Goal: Check status: Check status

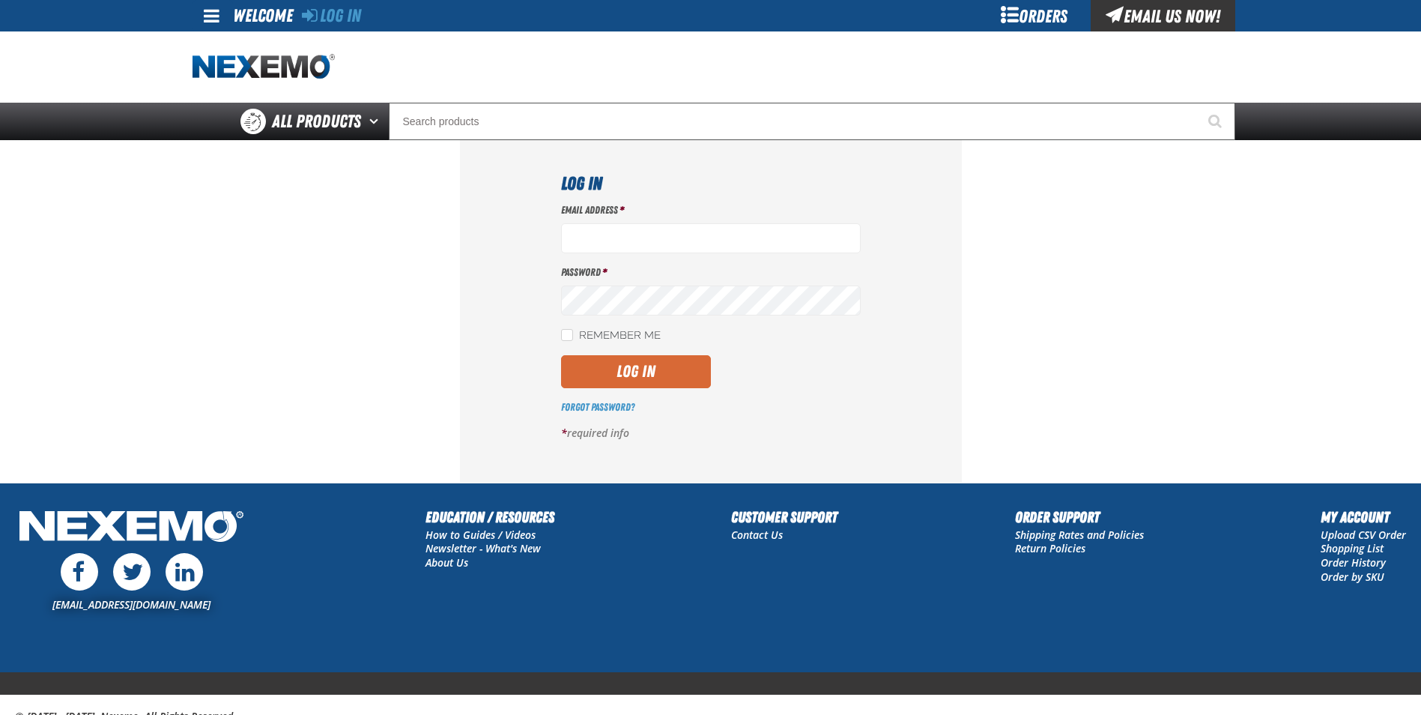
type input "[EMAIL_ADDRESS][DOMAIN_NAME]"
click at [621, 382] on button "Log In" at bounding box center [636, 371] width 150 height 33
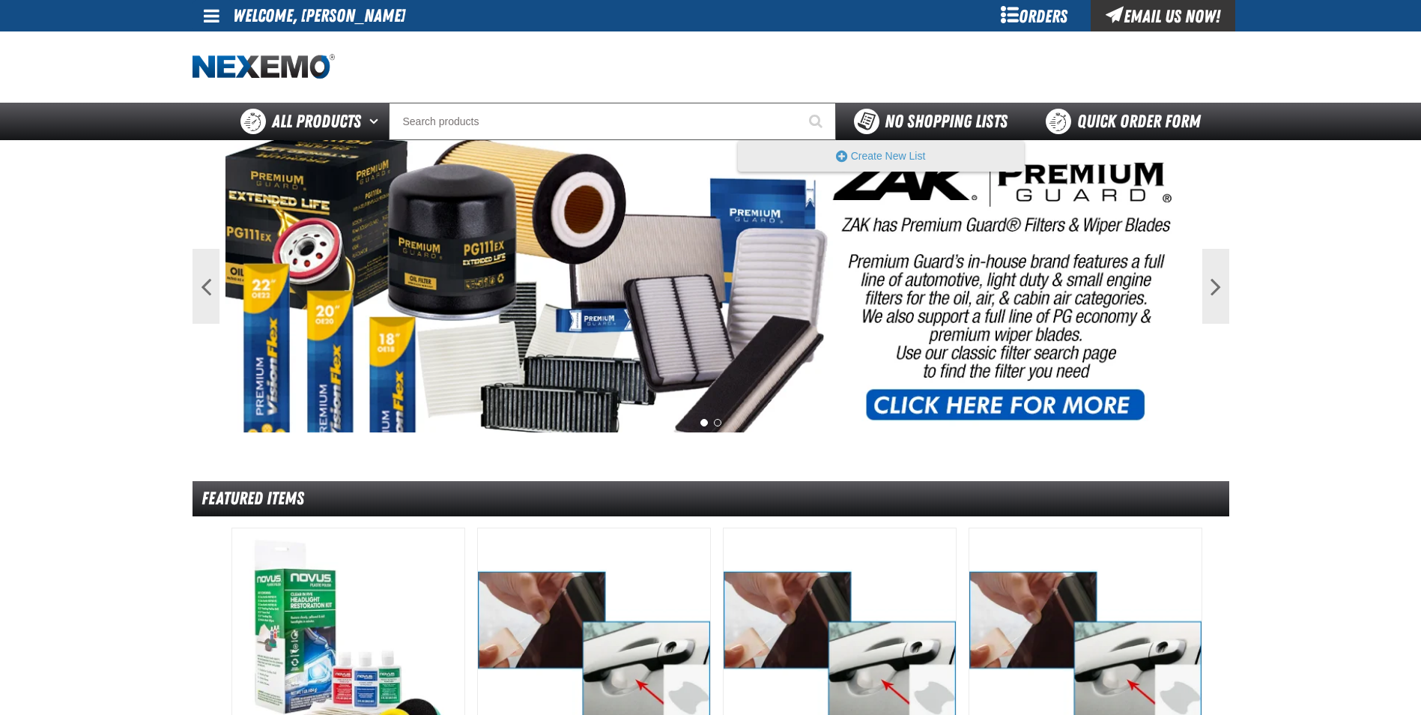
click at [974, 128] on span "No Shopping Lists" at bounding box center [946, 121] width 123 height 21
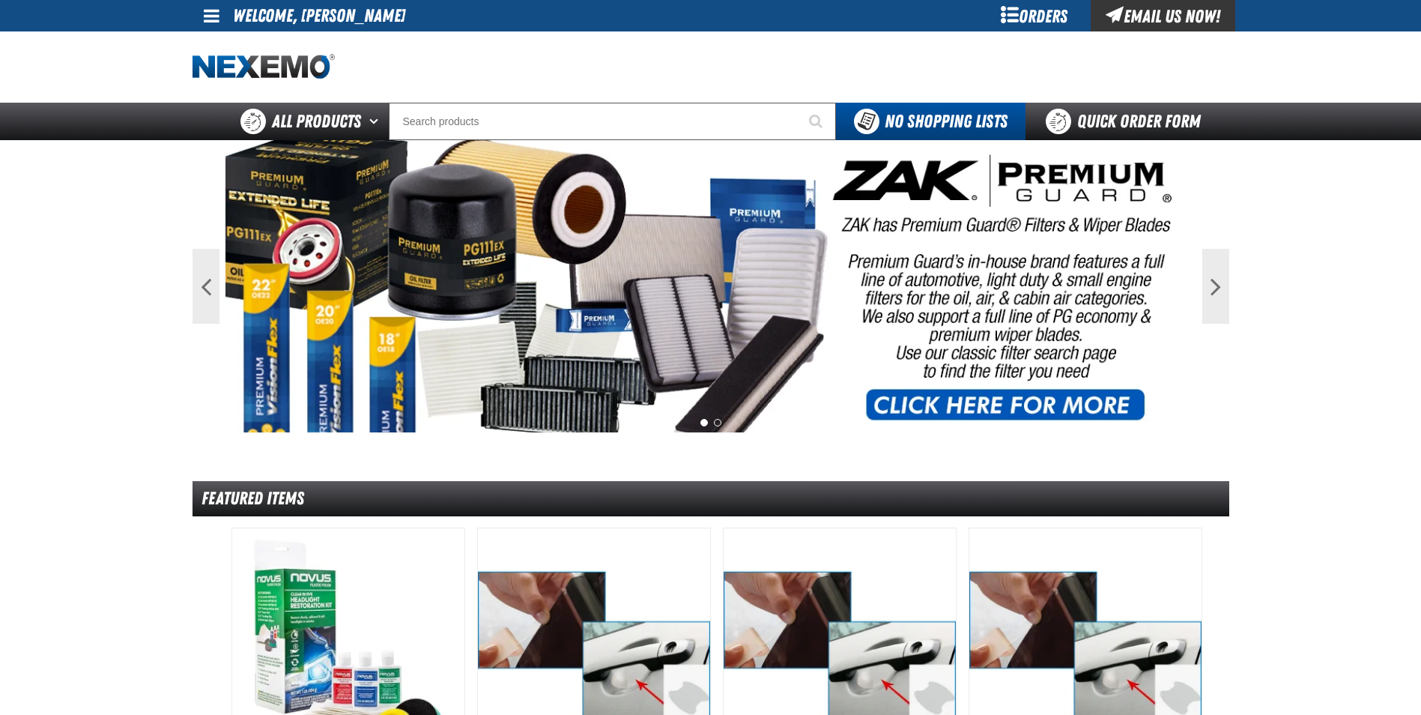
click at [1044, 17] on div "Orders" at bounding box center [1034, 15] width 112 height 31
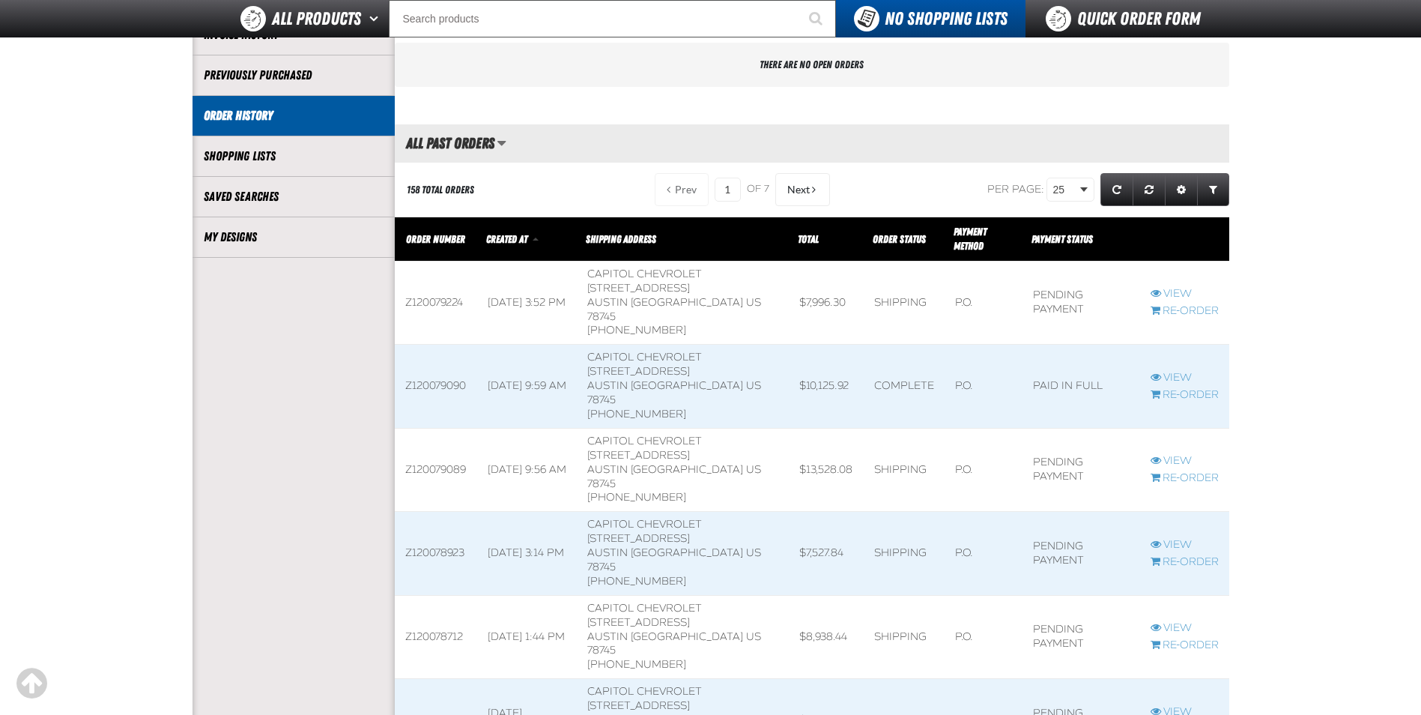
scroll to position [300, 0]
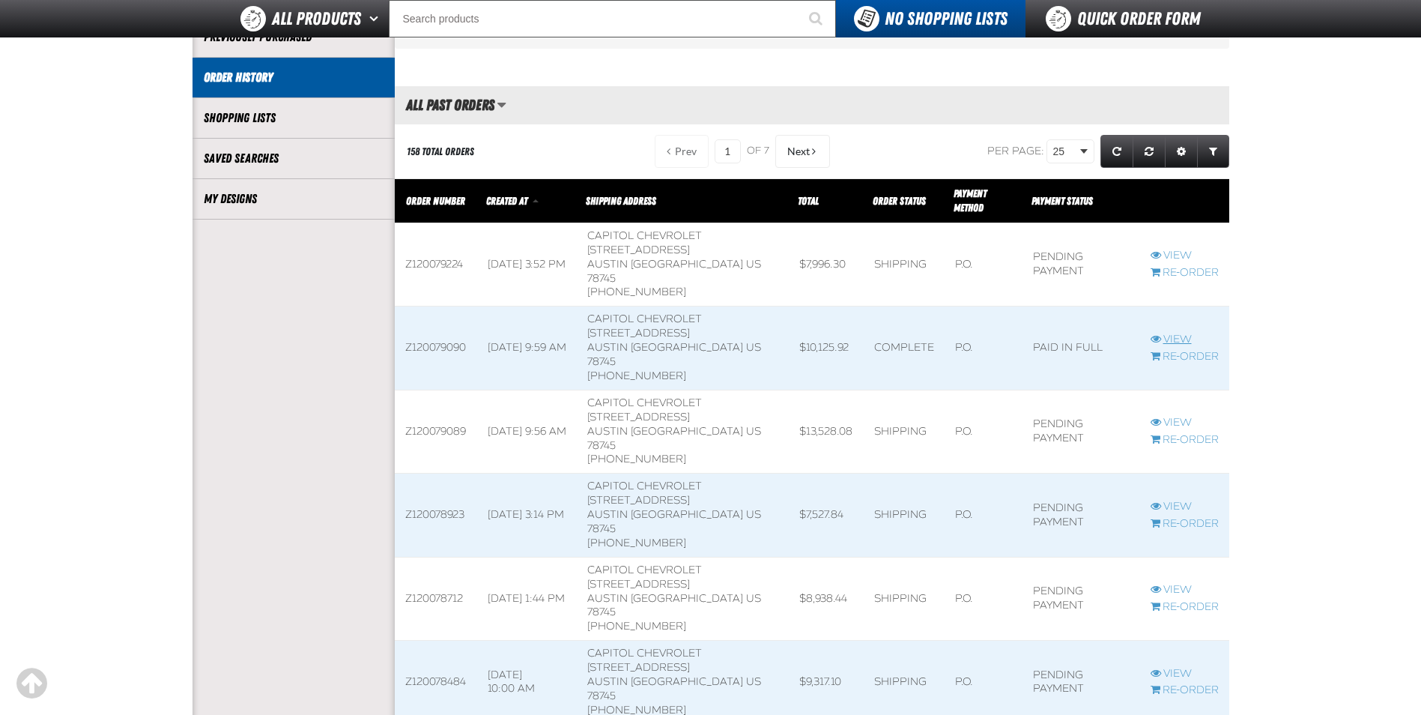
click at [1180, 333] on link "View" at bounding box center [1184, 340] width 68 height 14
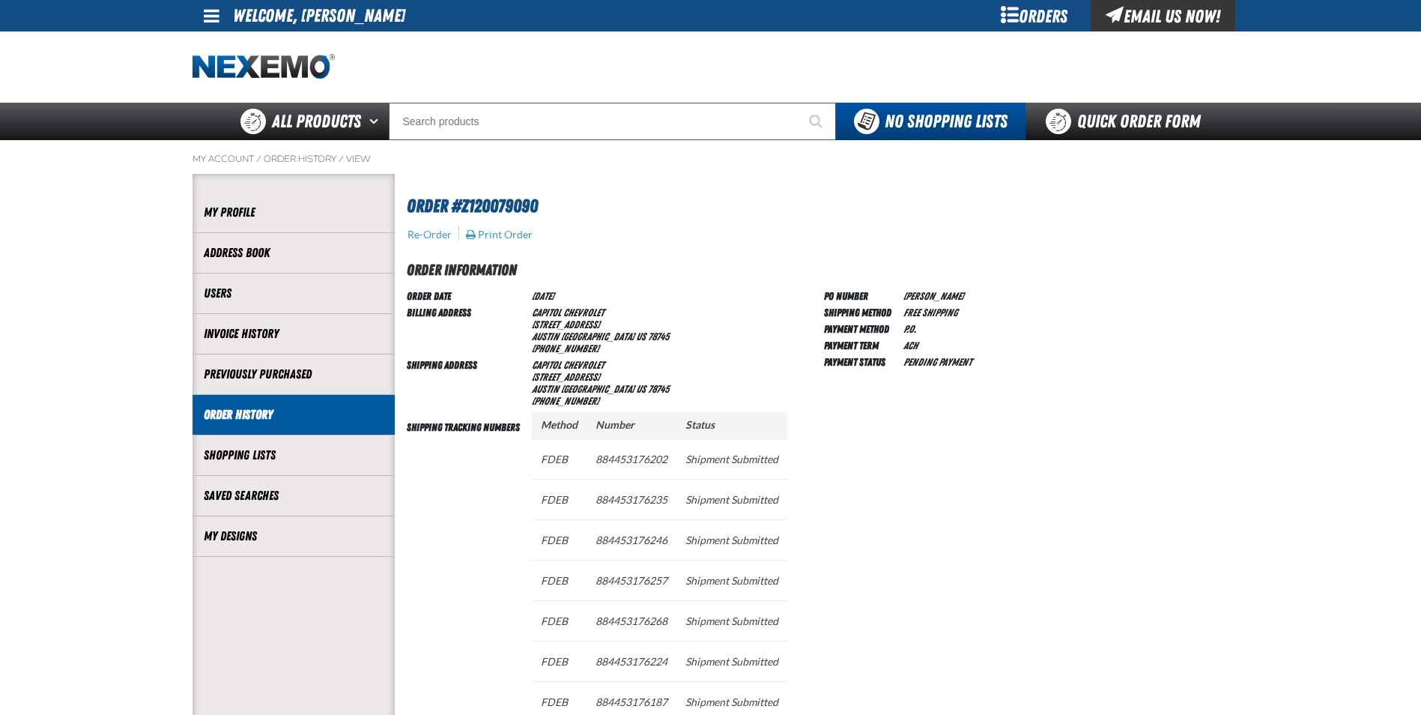
click at [1016, 10] on div "Orders" at bounding box center [1034, 15] width 112 height 31
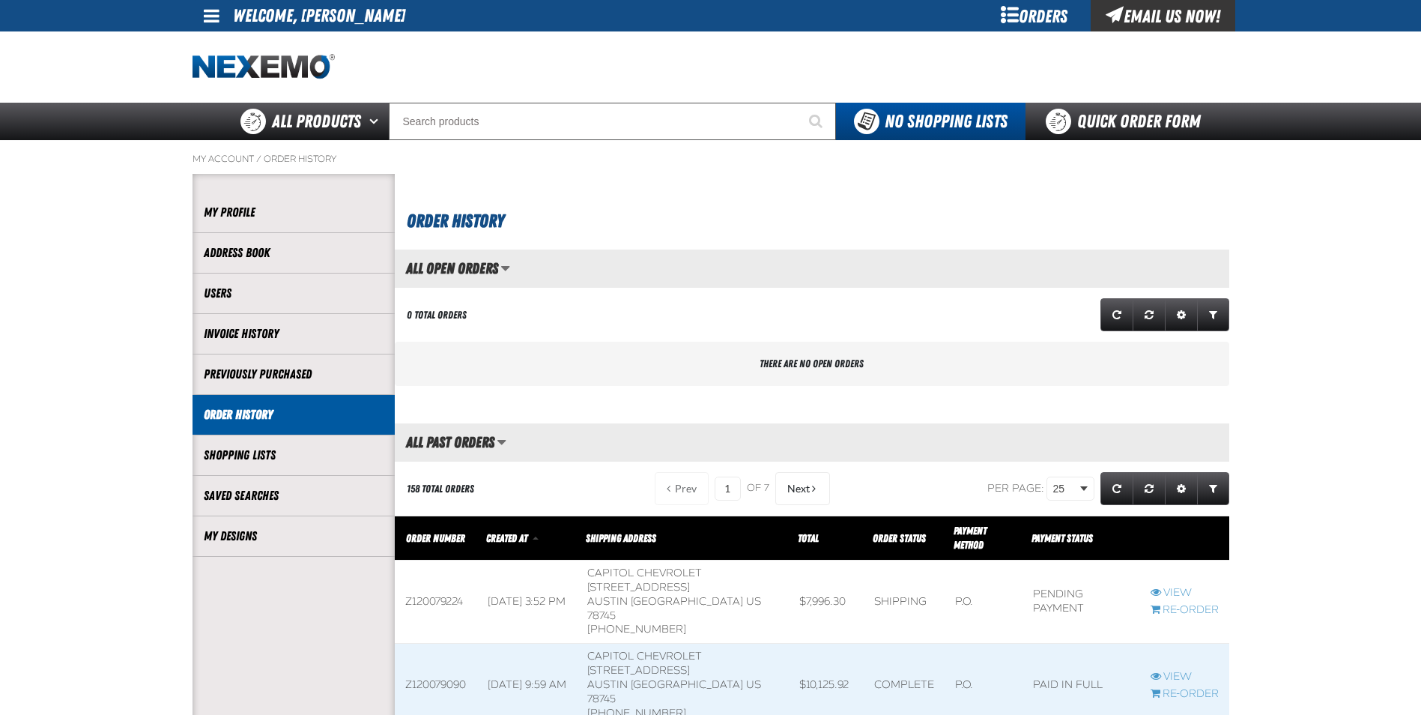
scroll to position [1, 1]
click at [1165, 586] on link "View" at bounding box center [1184, 593] width 68 height 14
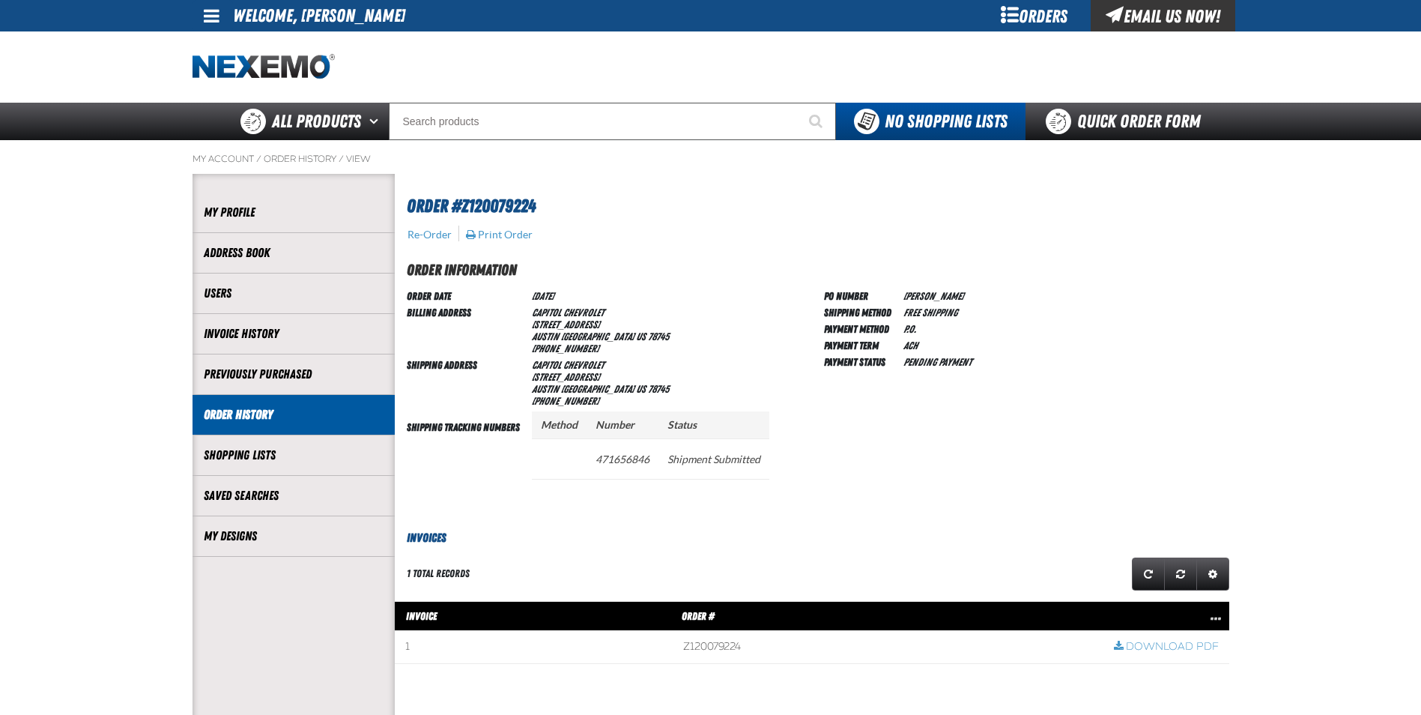
click at [1021, 25] on div "Orders" at bounding box center [1034, 15] width 112 height 31
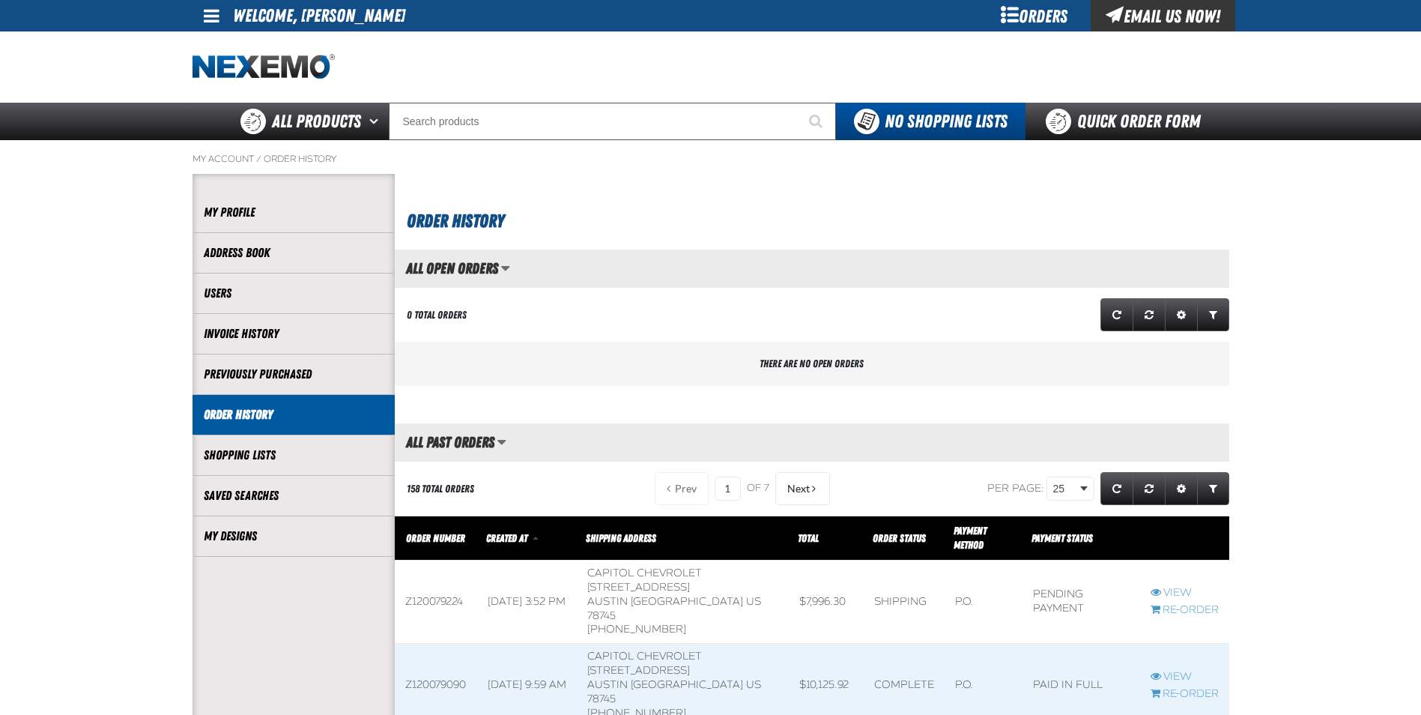
scroll to position [1, 1]
click at [1028, 12] on div "Orders" at bounding box center [1034, 15] width 112 height 31
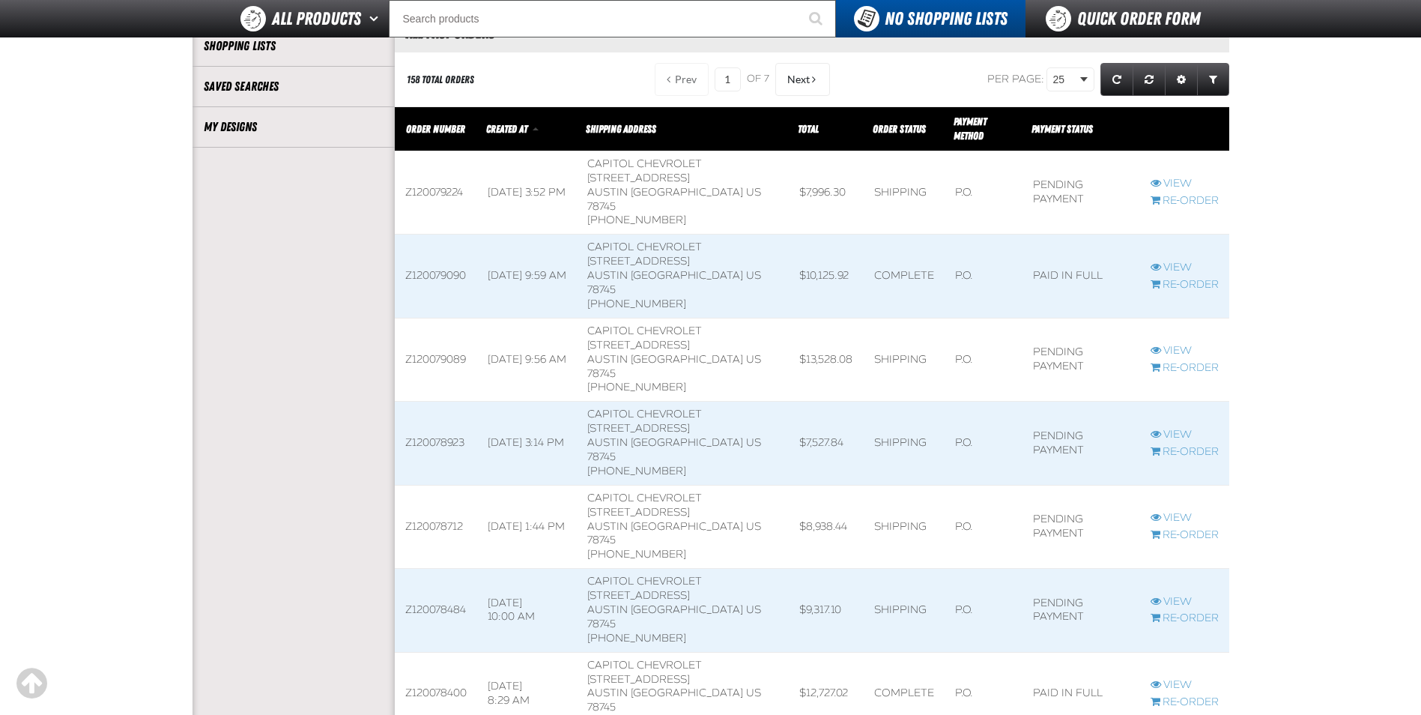
scroll to position [374, 0]
